Goal: Information Seeking & Learning: Learn about a topic

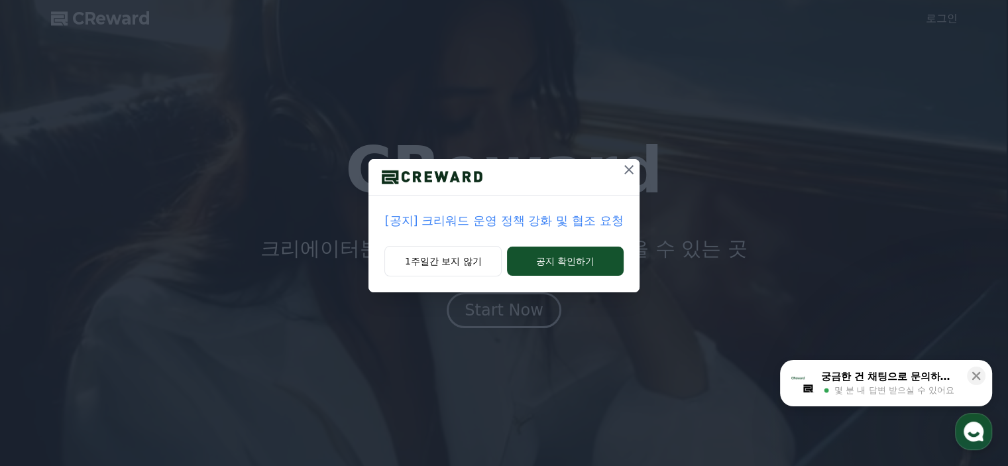
click at [629, 166] on icon at bounding box center [629, 170] width 16 height 16
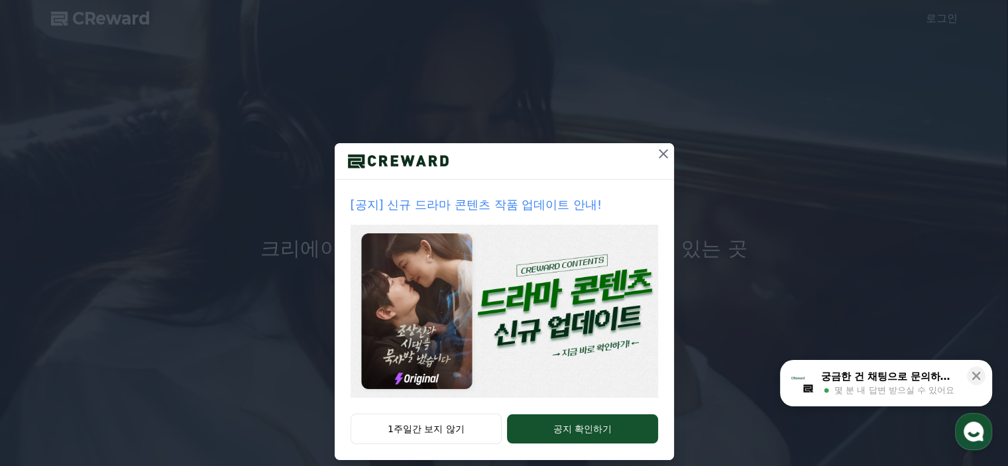
scroll to position [30, 0]
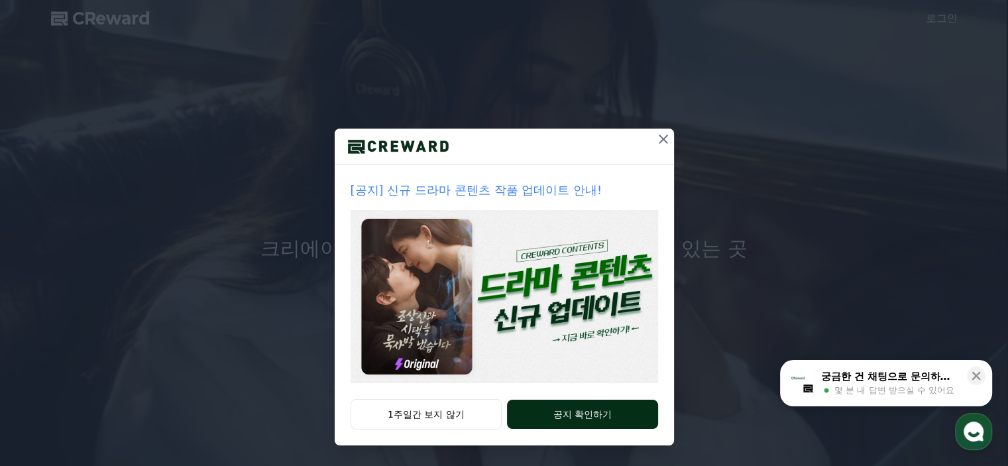
click at [579, 418] on button "공지 확인하기" at bounding box center [582, 414] width 151 height 29
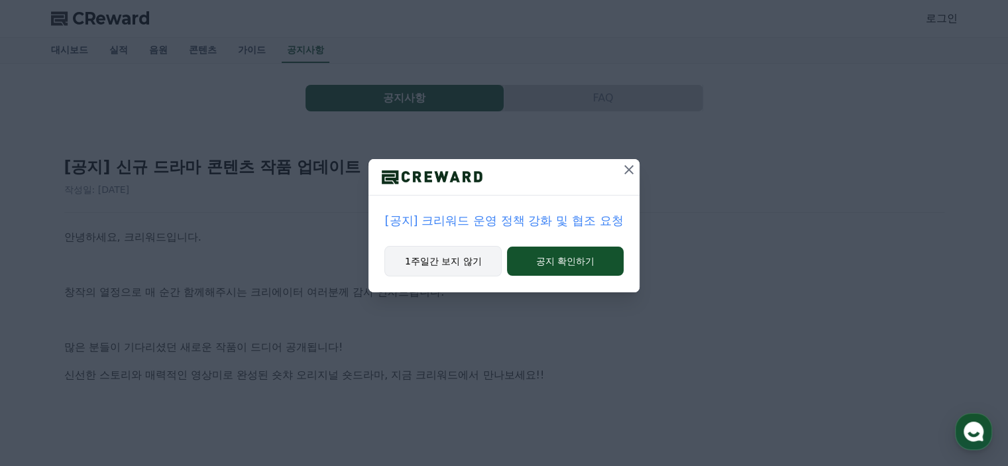
click at [455, 265] on button "1주일간 보지 않기" at bounding box center [443, 261] width 117 height 30
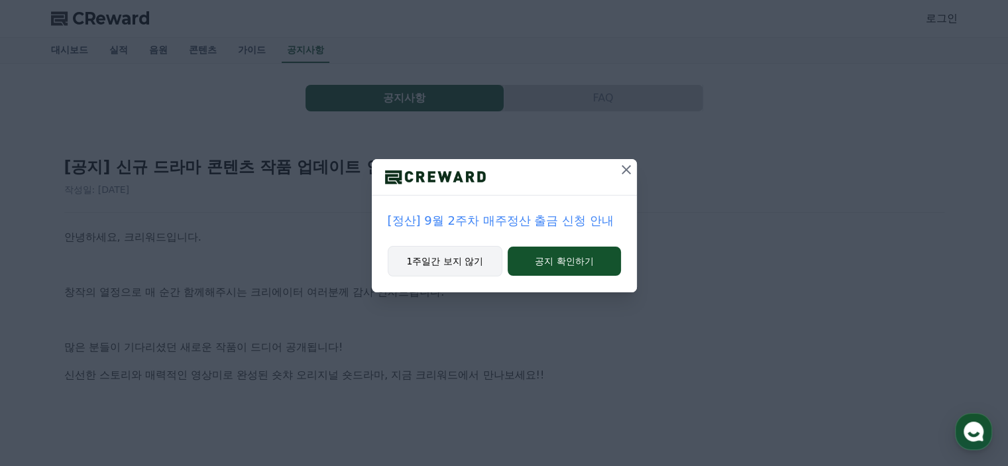
click at [426, 265] on button "1주일간 보지 않기" at bounding box center [445, 261] width 115 height 30
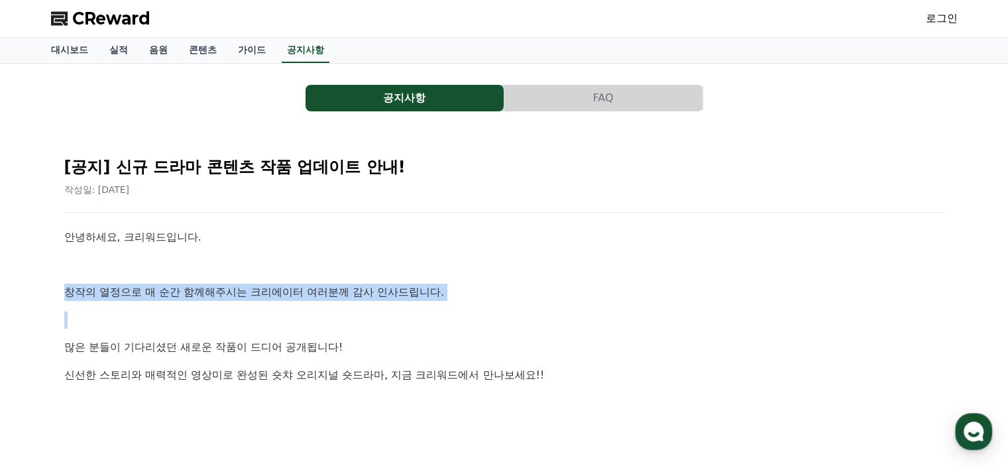
drag, startPoint x: 64, startPoint y: 288, endPoint x: 306, endPoint y: 304, distance: 242.5
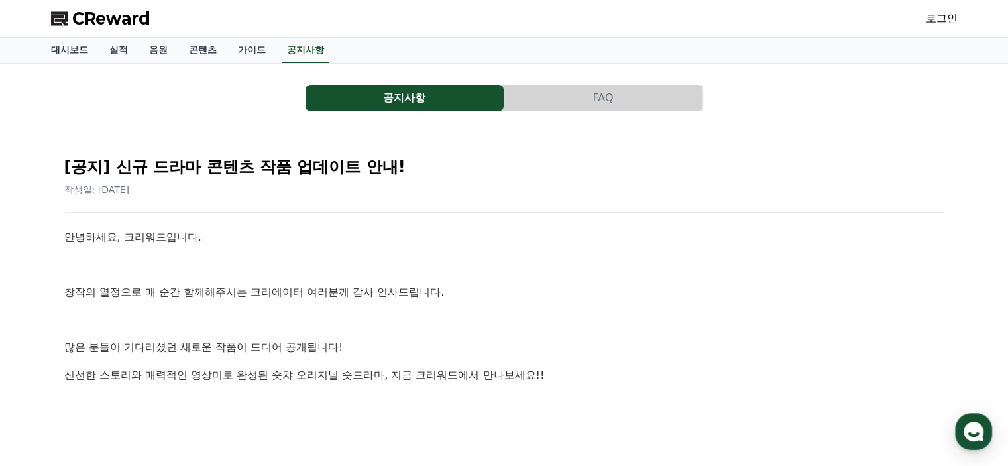
drag, startPoint x: 316, startPoint y: 323, endPoint x: 275, endPoint y: 335, distance: 42.2
click at [316, 323] on p at bounding box center [504, 320] width 880 height 17
click at [232, 233] on p "안녕하세요, 크리워드입니다." at bounding box center [504, 237] width 880 height 17
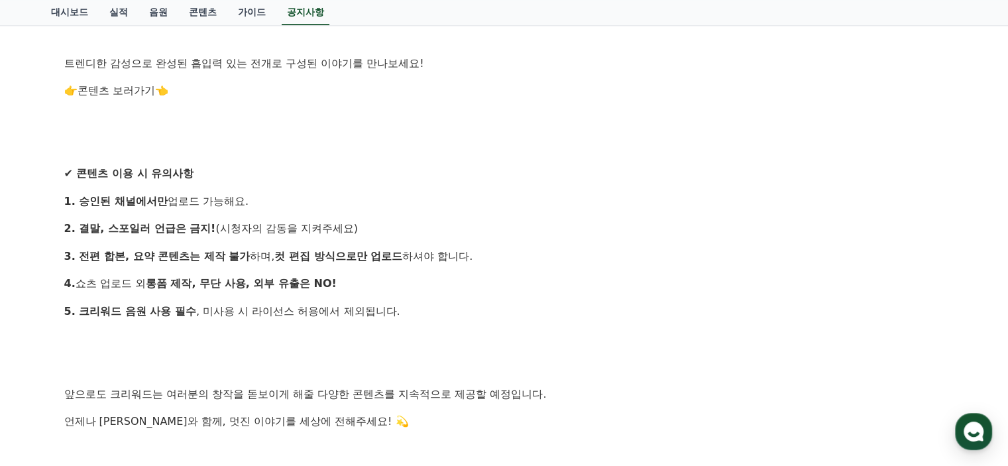
scroll to position [1061, 0]
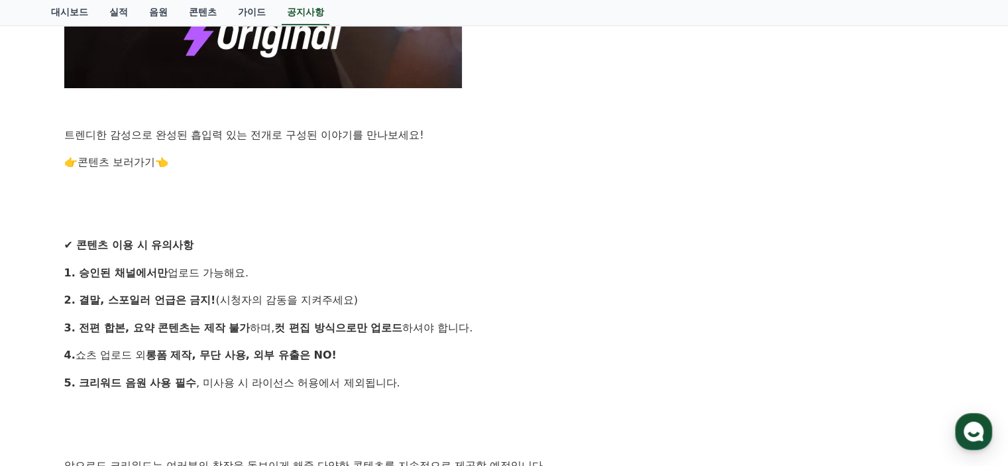
click at [129, 164] on link "콘텐츠 보러가기" at bounding box center [117, 162] width 78 height 13
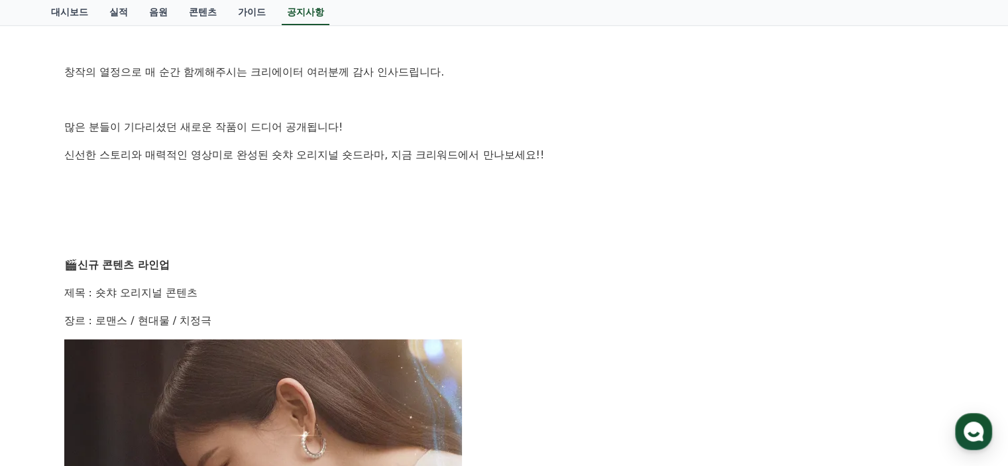
scroll to position [0, 0]
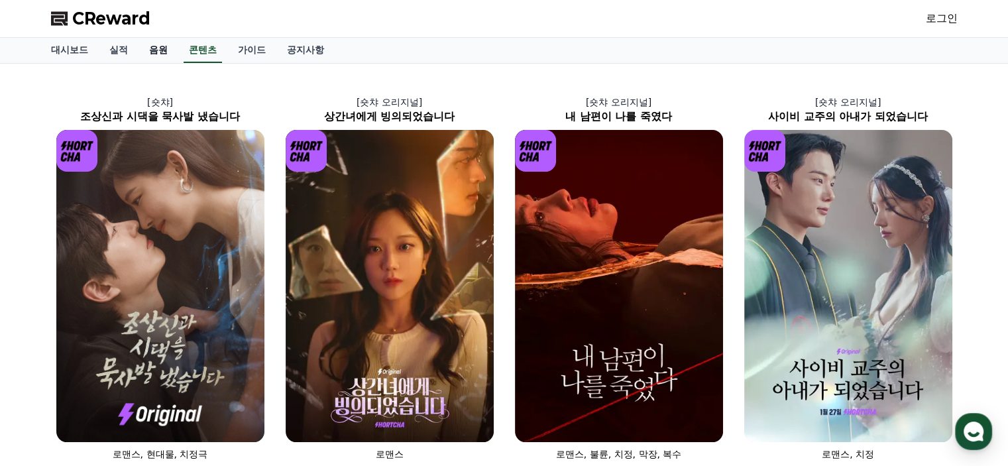
click at [156, 51] on link "음원" at bounding box center [159, 50] width 40 height 25
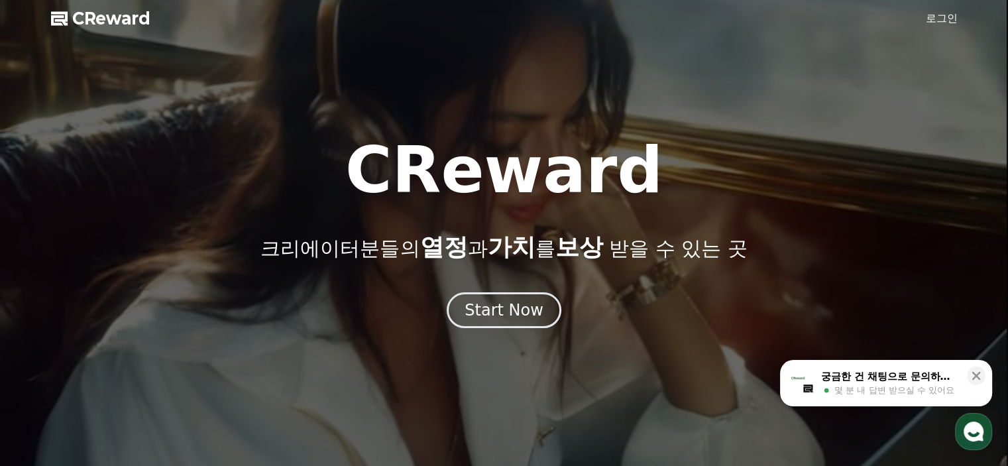
click at [141, 27] on span "CReward" at bounding box center [111, 18] width 78 height 21
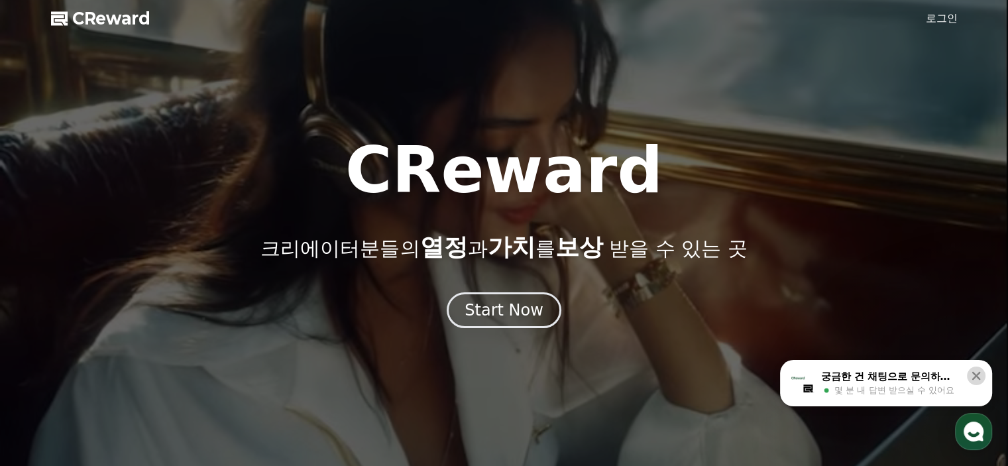
click at [979, 373] on icon at bounding box center [977, 376] width 9 height 9
